Goal: Information Seeking & Learning: Check status

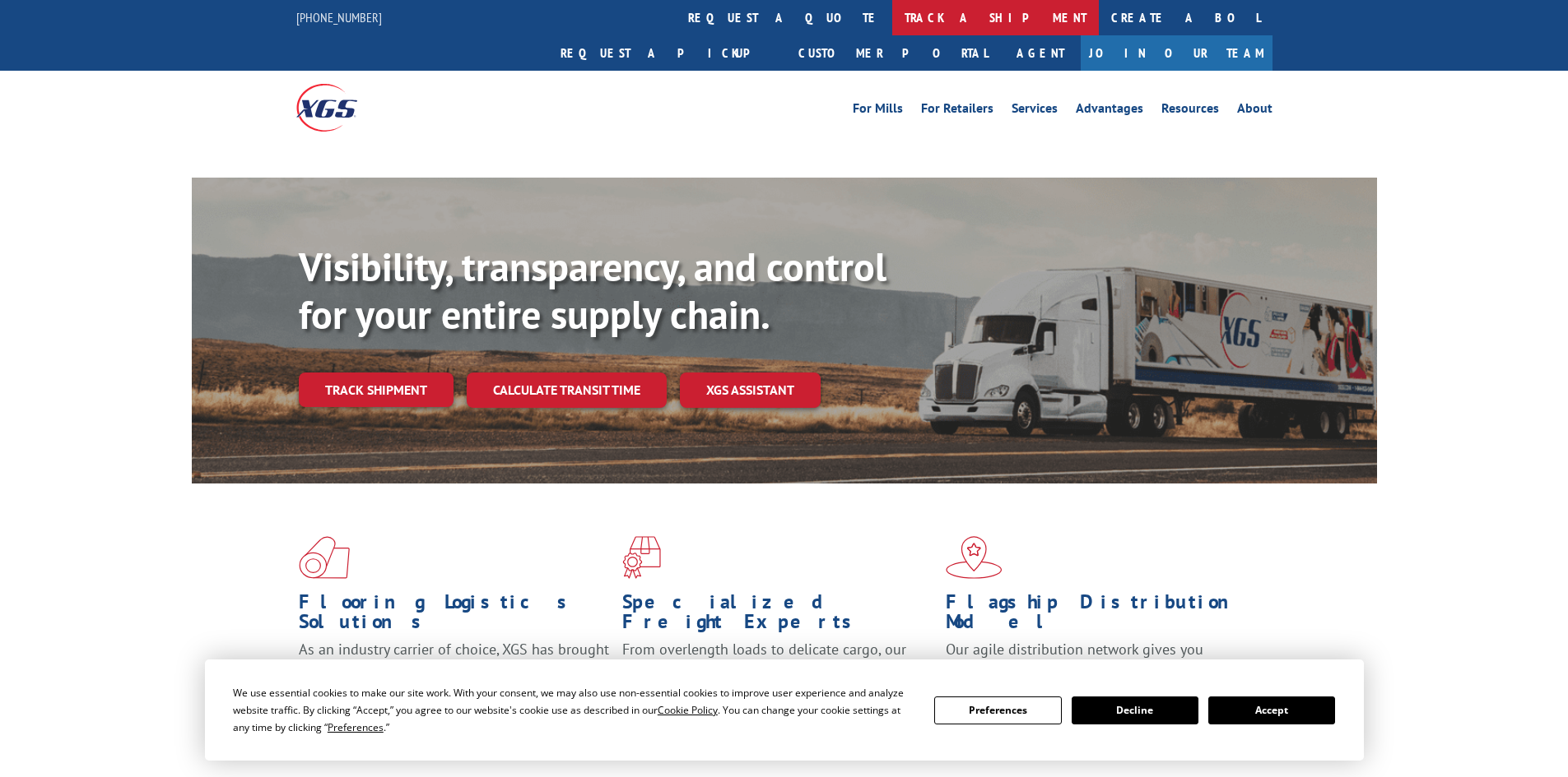
click at [892, 11] on link "track a shipment" at bounding box center [995, 18] width 206 height 36
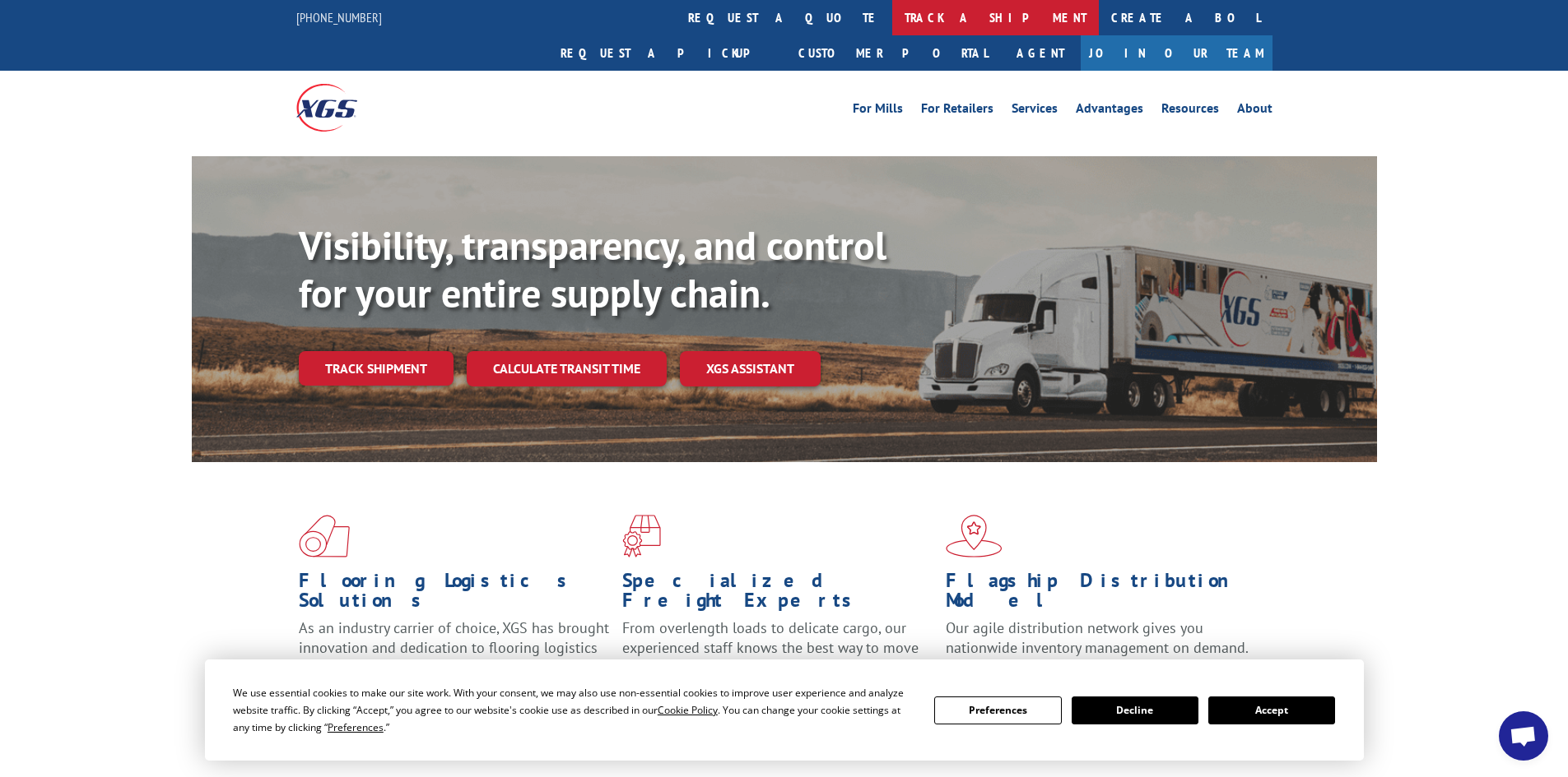
click at [892, 23] on link "track a shipment" at bounding box center [995, 18] width 206 height 36
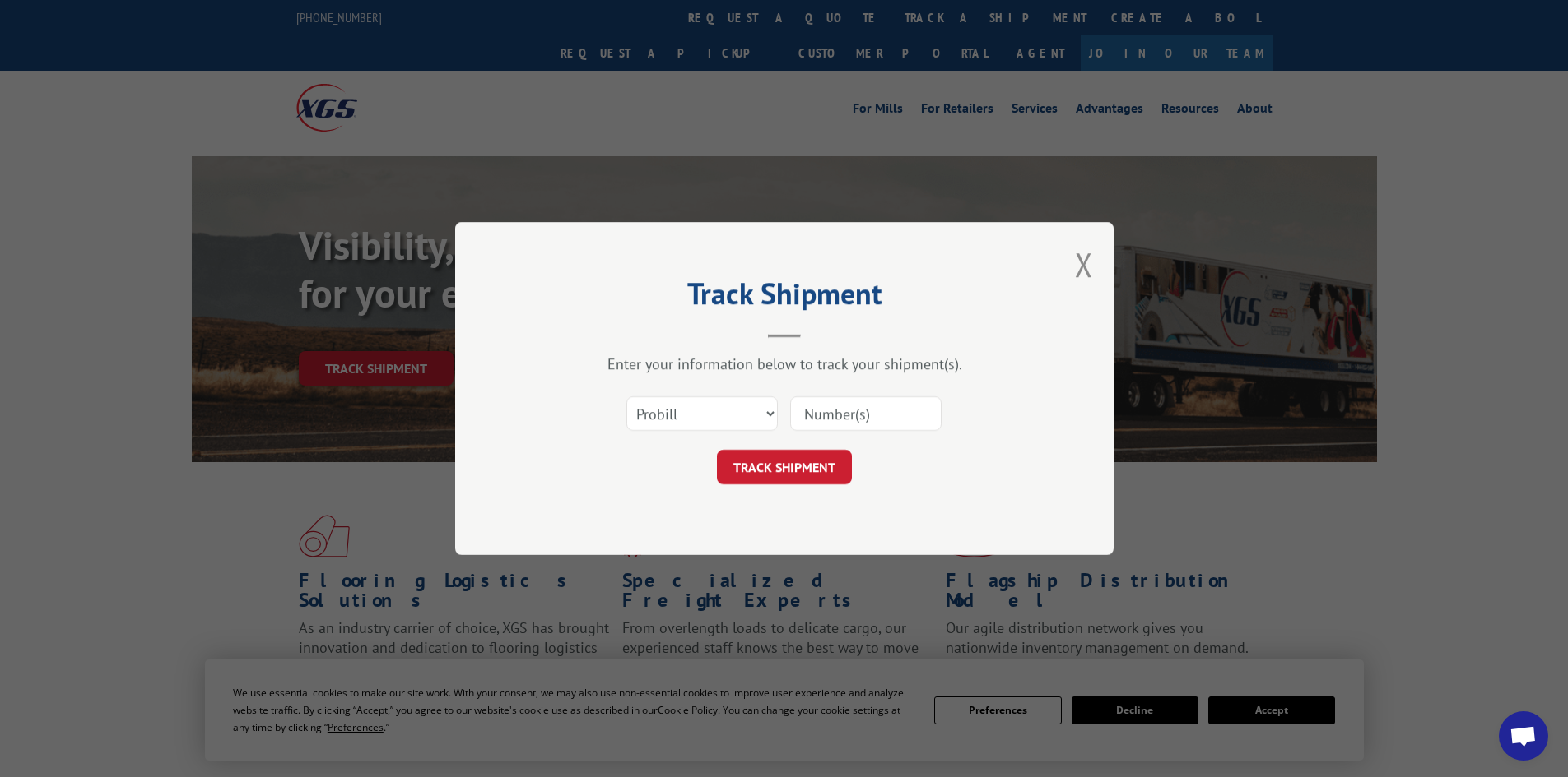
paste input "17233655"
type input "17233655"
click at [764, 475] on button "TRACK SHIPMENT" at bounding box center [784, 467] width 135 height 35
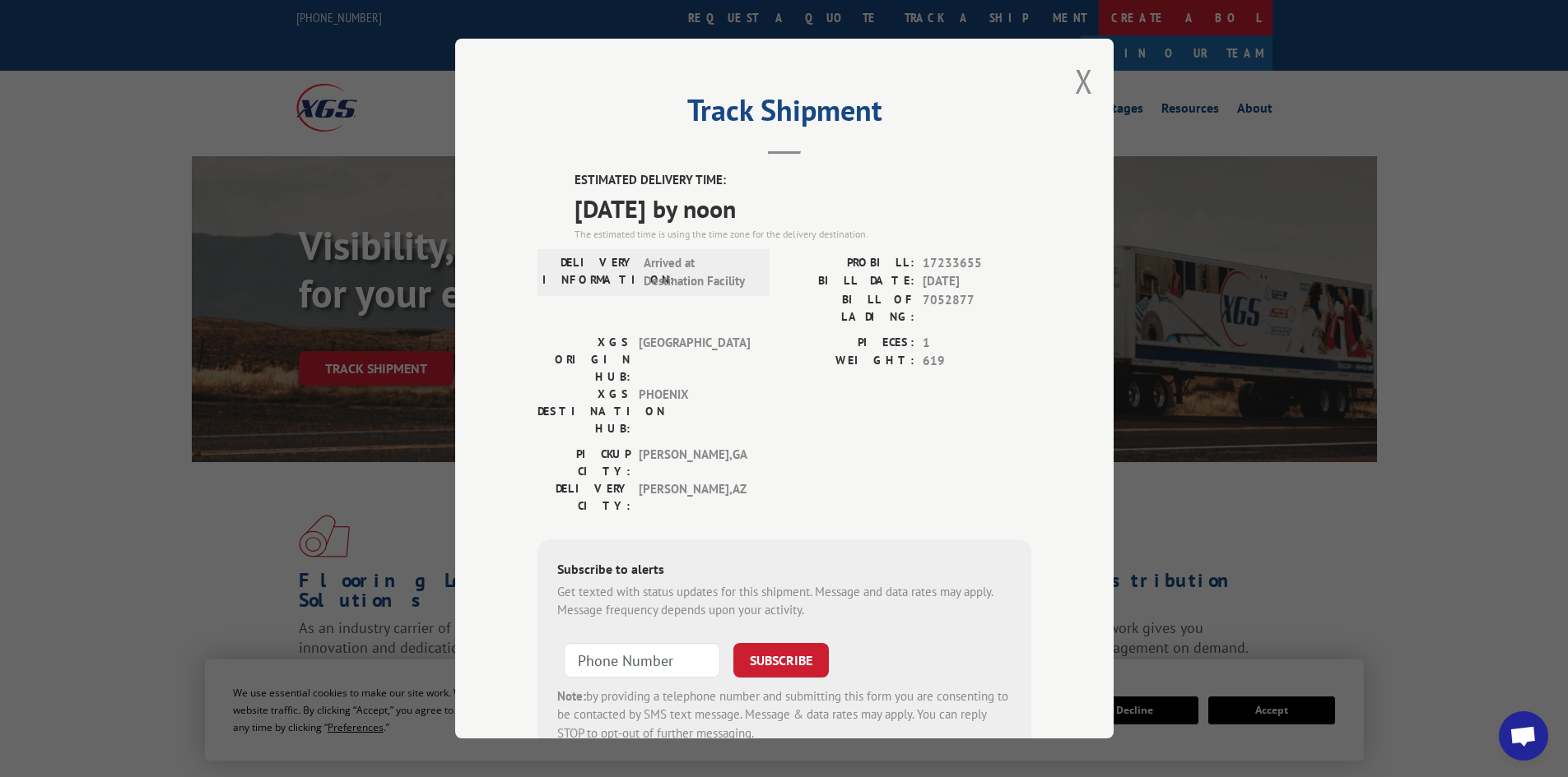
drag, startPoint x: 1071, startPoint y: 78, endPoint x: 815, endPoint y: 1, distance: 267.3
click at [1075, 77] on button "Close modal" at bounding box center [1084, 81] width 18 height 43
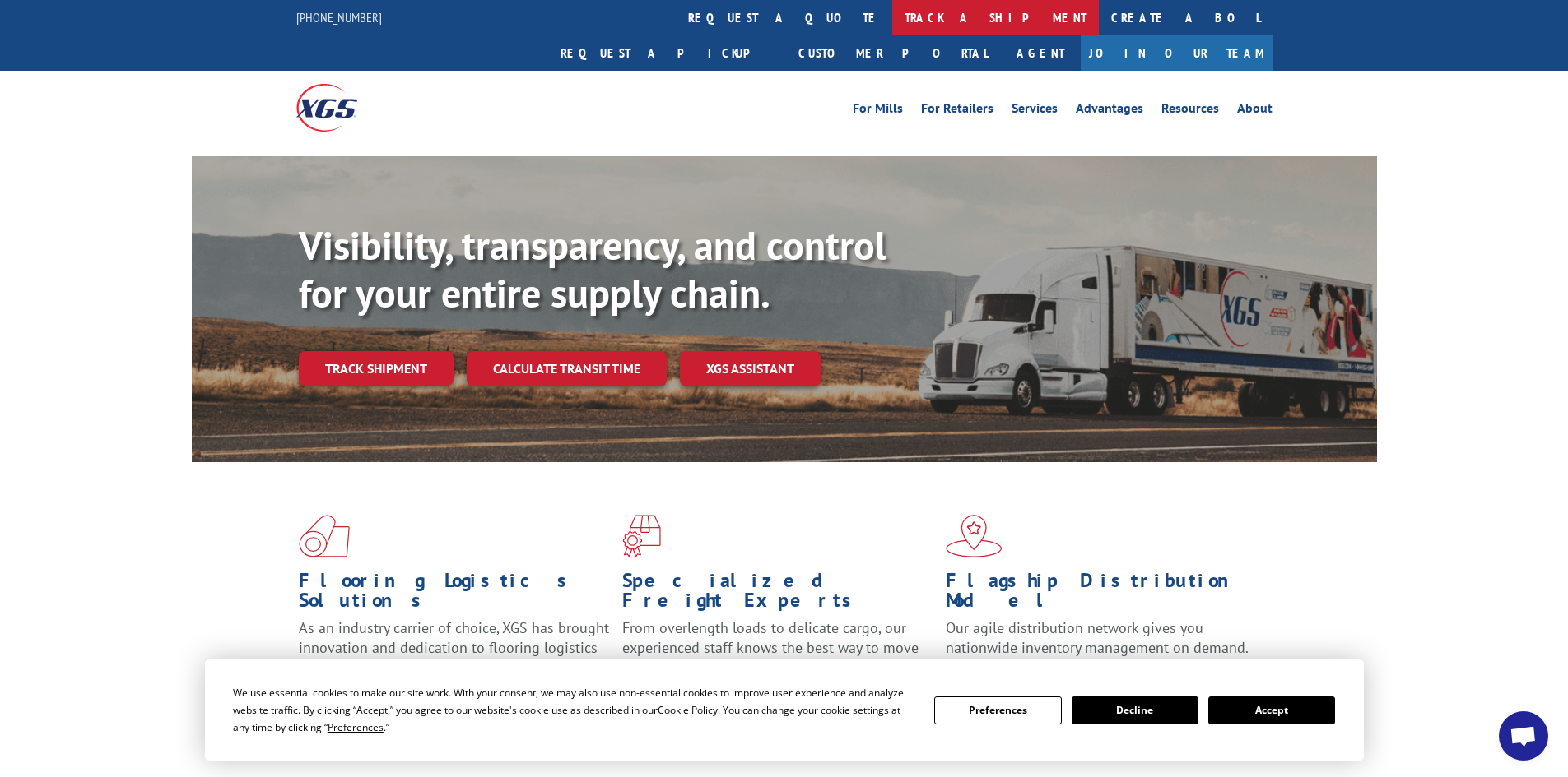
click at [892, 29] on link "track a shipment" at bounding box center [995, 18] width 206 height 36
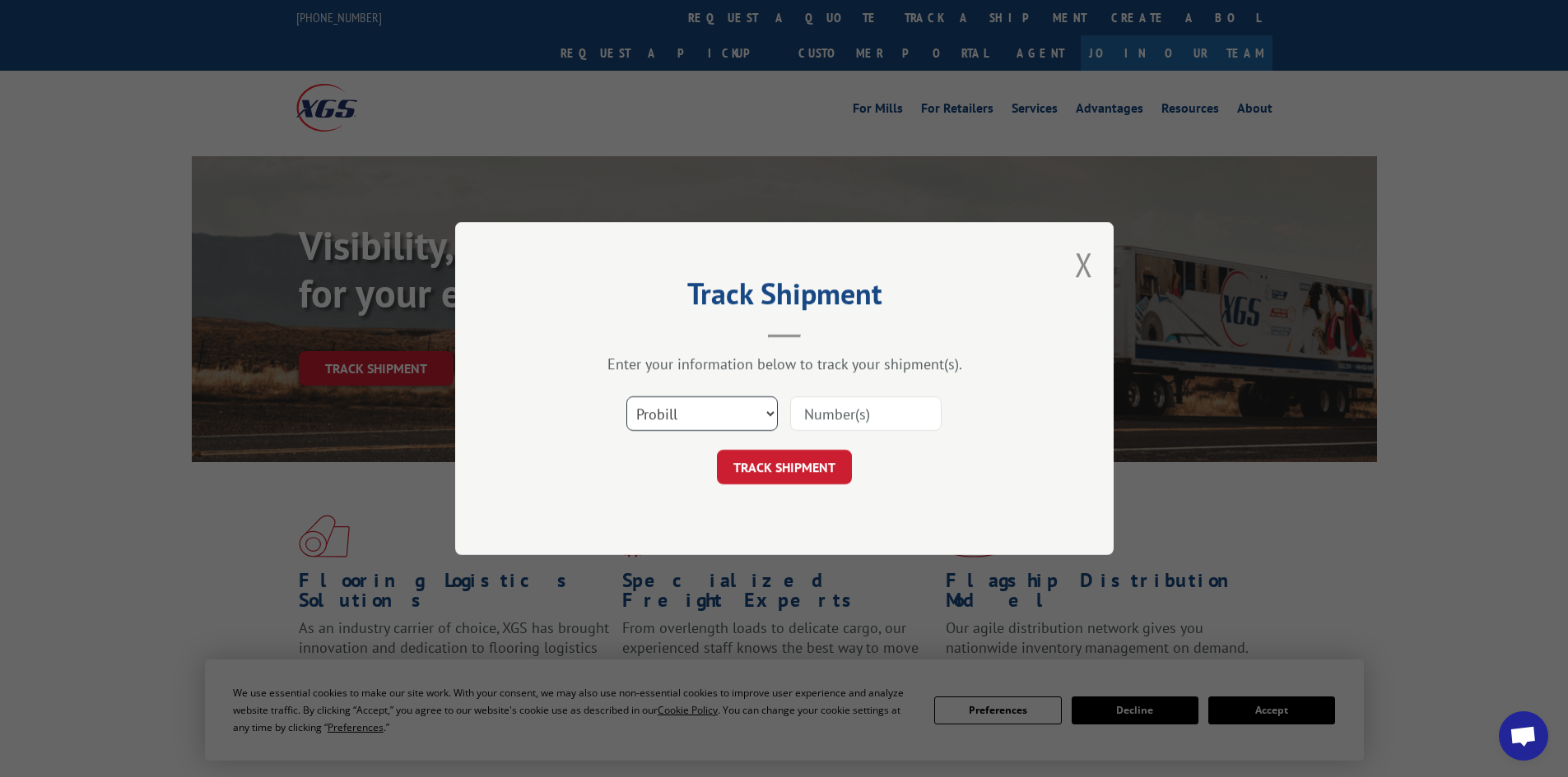
drag, startPoint x: 765, startPoint y: 413, endPoint x: 763, endPoint y: 429, distance: 16.1
click at [765, 413] on select "Select category... Probill BOL PO" at bounding box center [702, 413] width 152 height 35
select select "bol"
click at [627, 397] on select "Select category... Probill BOL PO" at bounding box center [702, 413] width 152 height 35
click at [823, 408] on input at bounding box center [866, 413] width 152 height 35
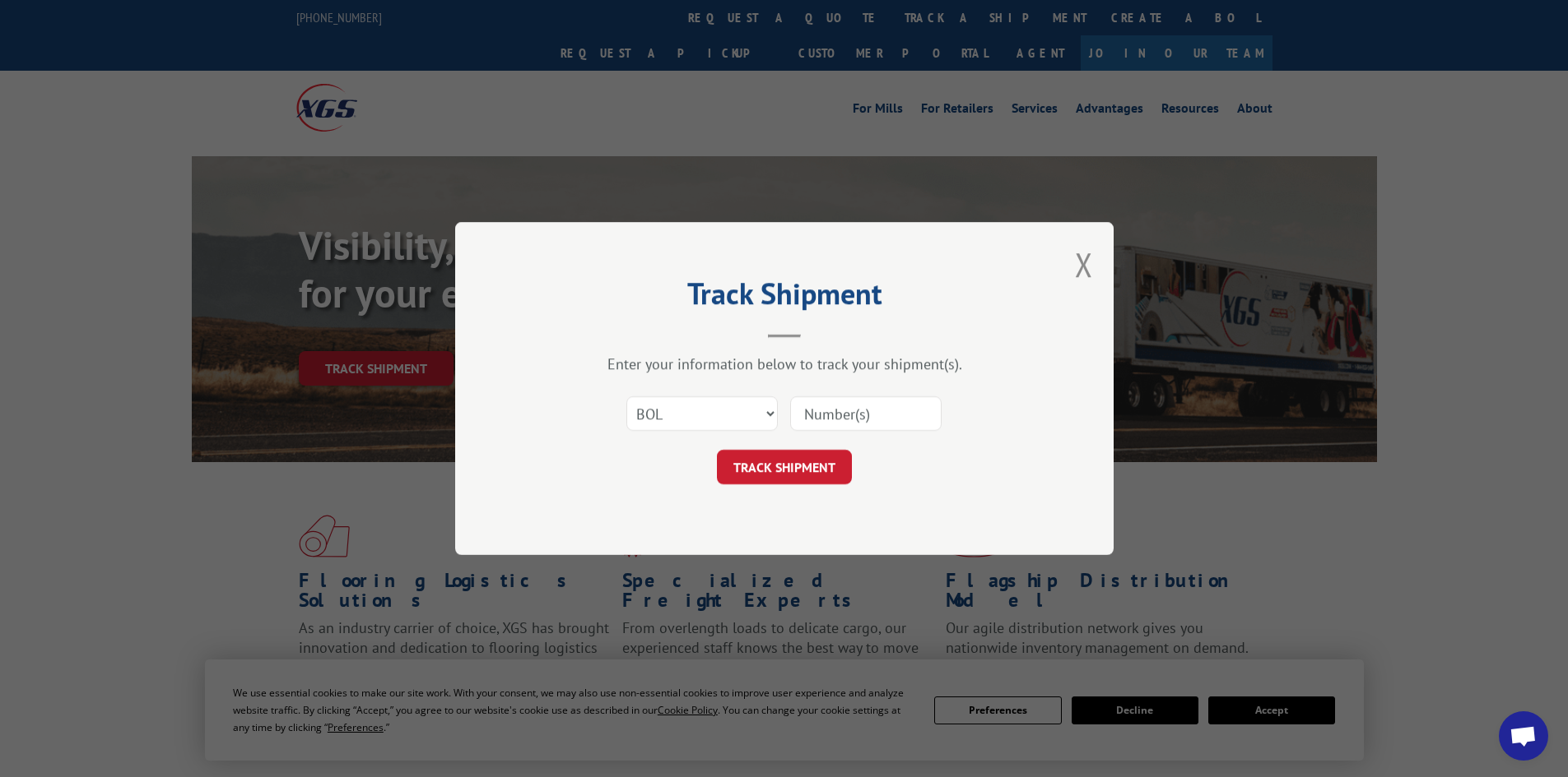
paste input "471224"
type input "471224"
click at [808, 476] on button "TRACK SHIPMENT" at bounding box center [784, 467] width 135 height 35
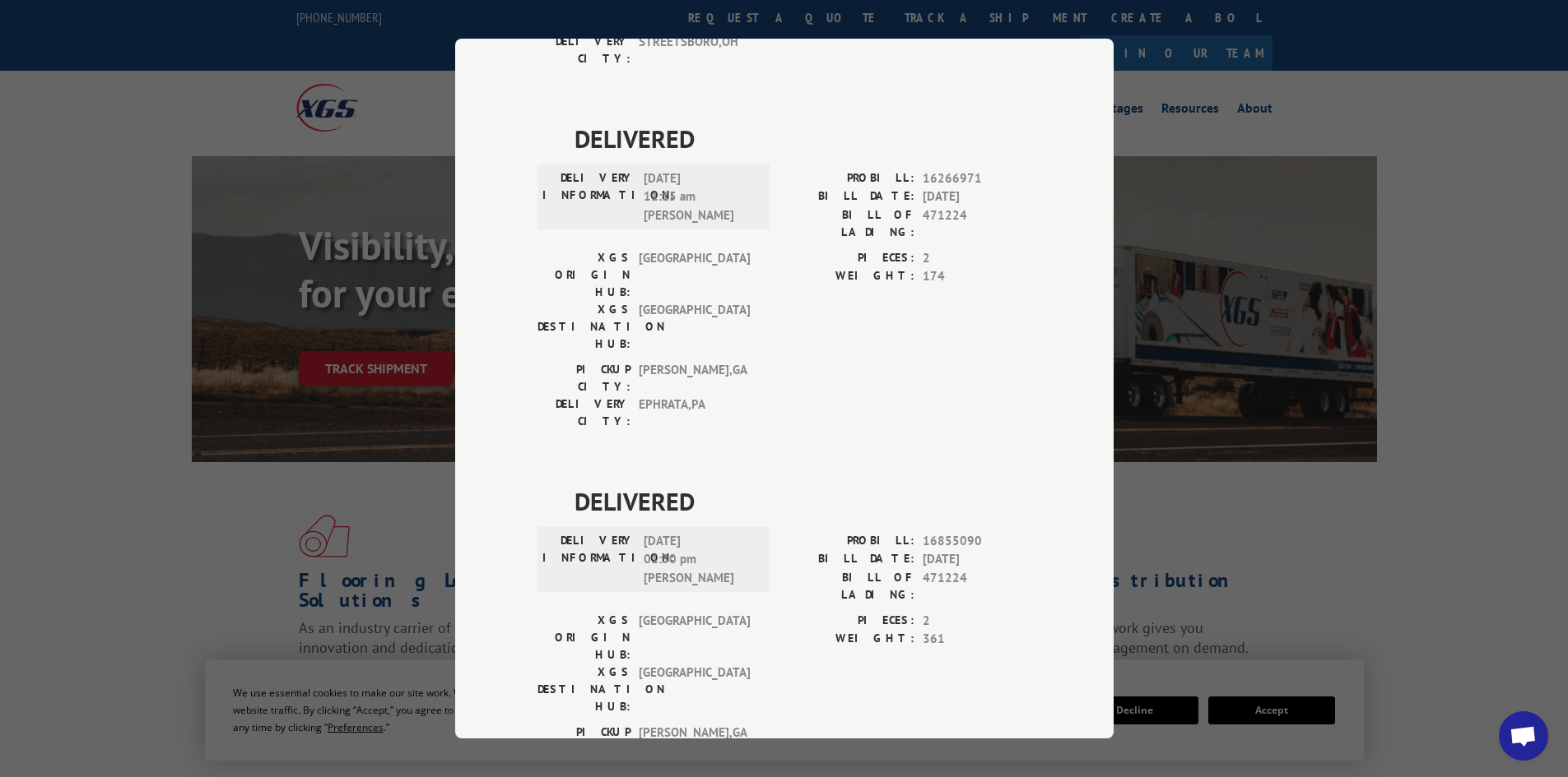
scroll to position [1466, 0]
